Goal: Information Seeking & Learning: Understand process/instructions

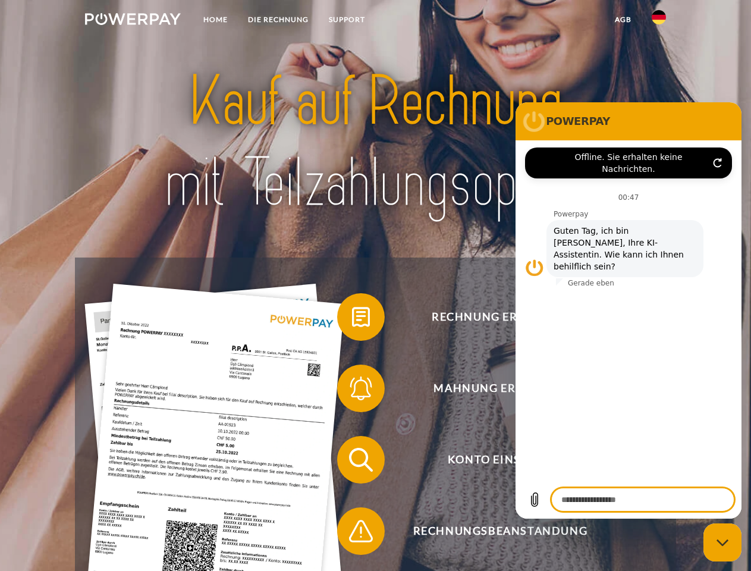
click at [133, 21] on img at bounding box center [133, 19] width 96 height 12
click at [659, 21] on img at bounding box center [659, 17] width 14 height 14
click at [623, 20] on link "agb" at bounding box center [623, 19] width 37 height 21
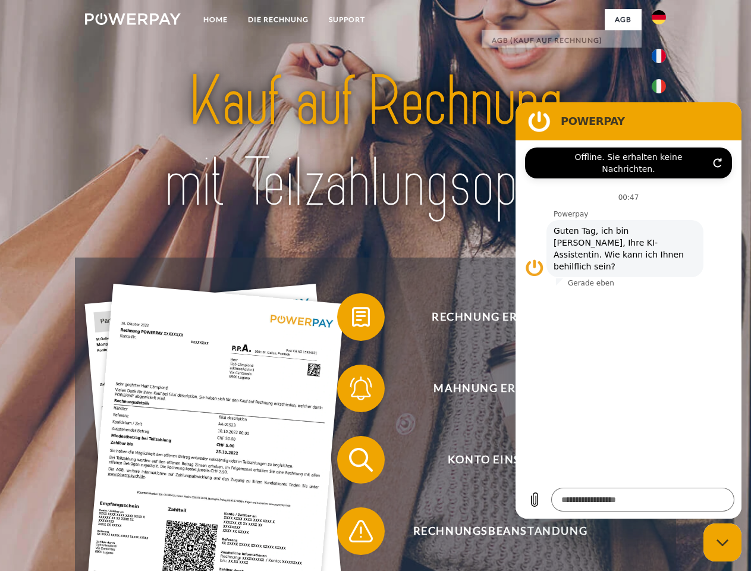
type textarea "*"
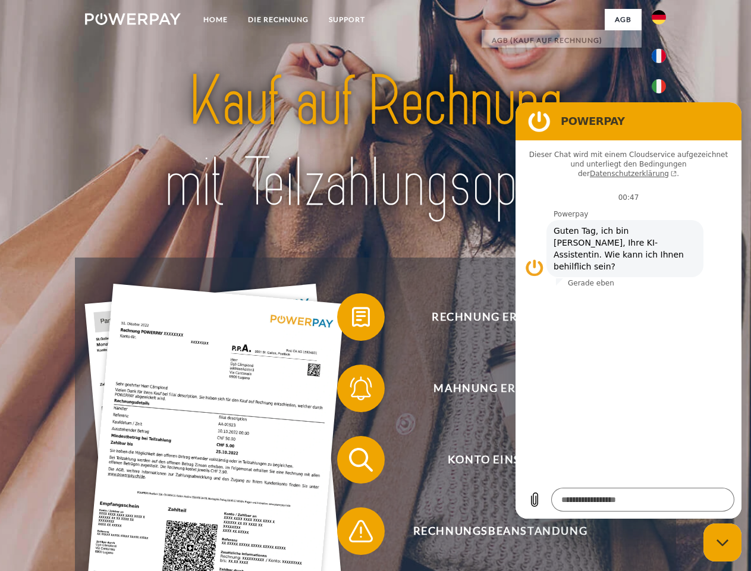
click at [352, 319] on span at bounding box center [342, 316] width 59 height 59
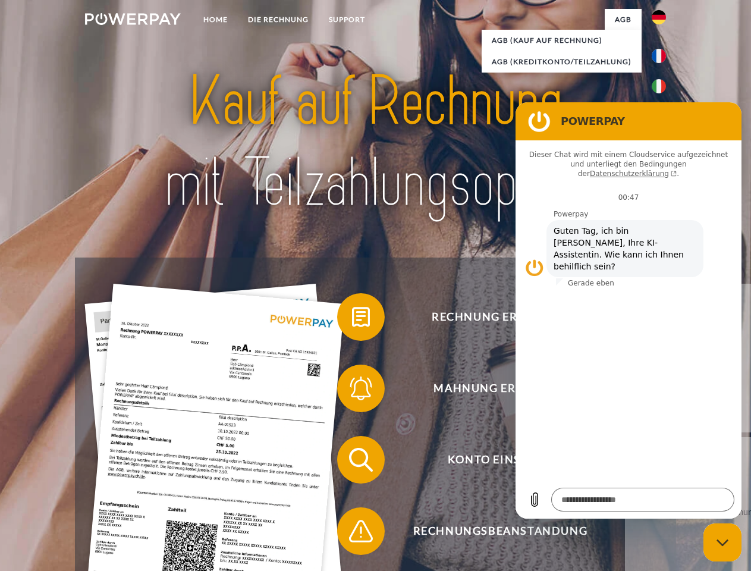
click at [352, 391] on span at bounding box center [342, 388] width 59 height 59
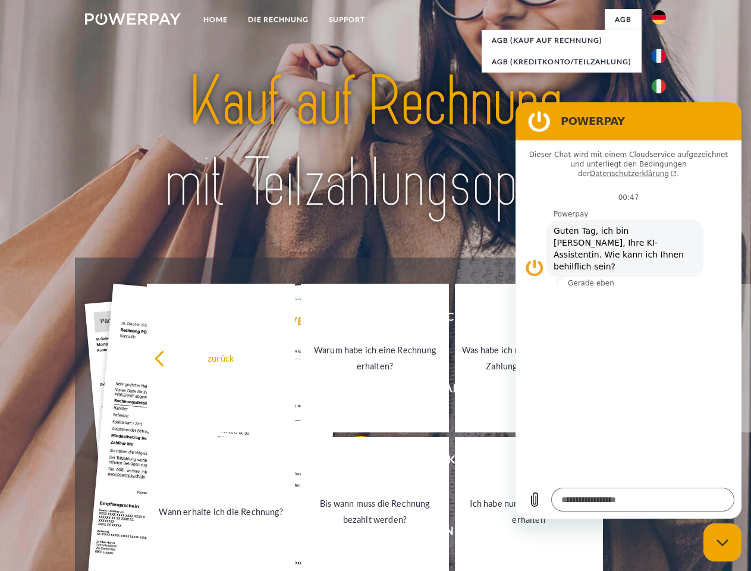
click at [352, 462] on link "Bis wann muss die Rechnung bezahlt werden?" at bounding box center [375, 511] width 148 height 149
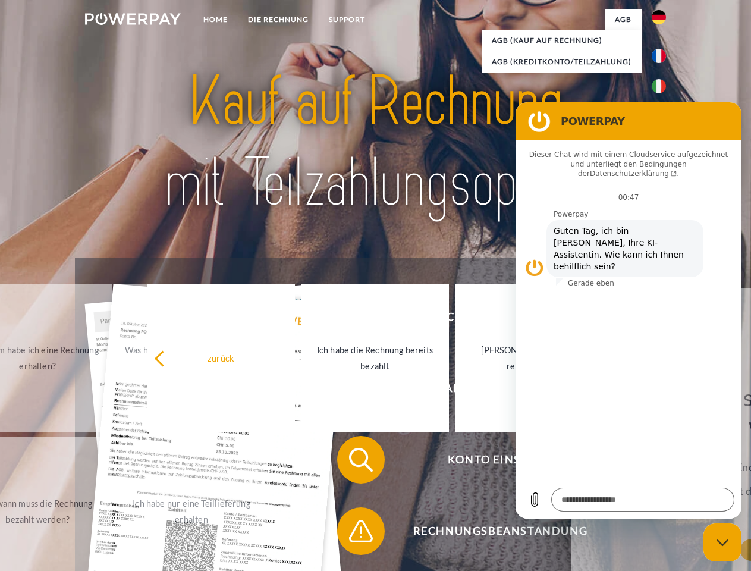
click at [352, 533] on span at bounding box center [342, 530] width 59 height 59
